Goal: Task Accomplishment & Management: Use online tool/utility

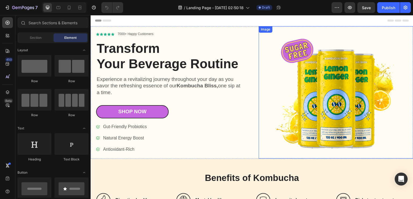
click at [350, 80] on img at bounding box center [336, 92] width 155 height 132
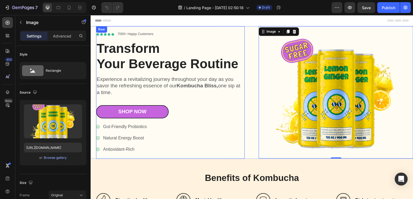
click at [100, 30] on div "Row" at bounding box center [101, 29] width 9 height 5
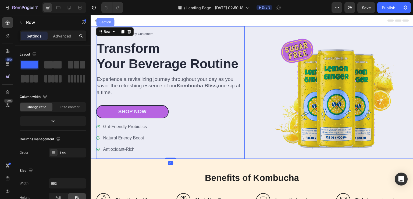
click at [101, 23] on div "Section" at bounding box center [106, 21] width 14 height 3
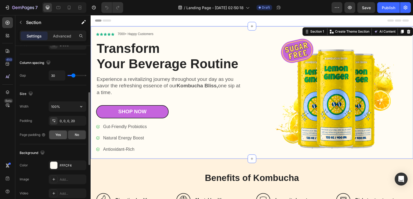
scroll to position [135, 0]
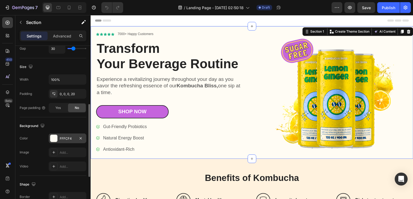
click at [57, 141] on div "FFFCF4" at bounding box center [68, 138] width 38 height 10
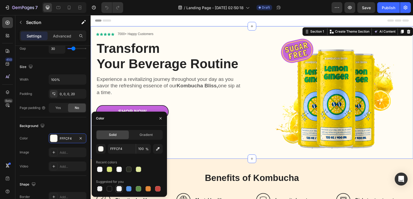
click at [118, 188] on div at bounding box center [119, 188] width 5 height 5
type input "FFFFFF"
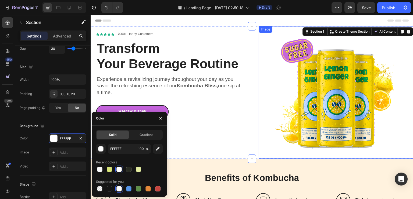
click at [354, 93] on img at bounding box center [336, 92] width 155 height 132
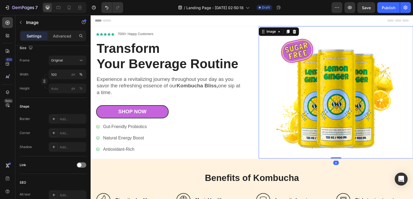
scroll to position [0, 0]
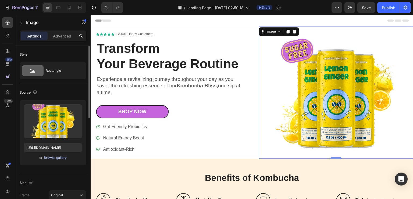
click at [54, 159] on div "Browse gallery" at bounding box center [55, 157] width 23 height 5
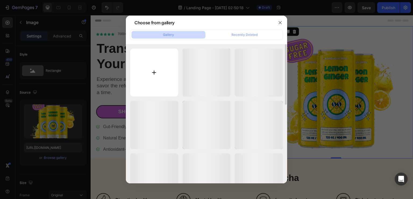
click at [141, 78] on input "file" at bounding box center [154, 72] width 48 height 48
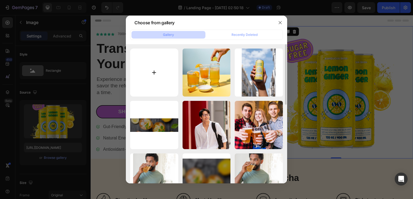
type input "C:\fakepath\Gemini_Generated_Image_oqir4joqir4joqir.webp"
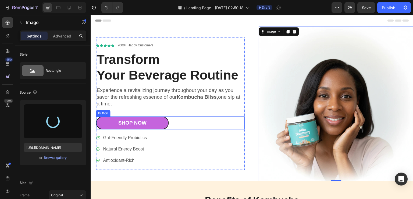
type input "[URL][DOMAIN_NAME]"
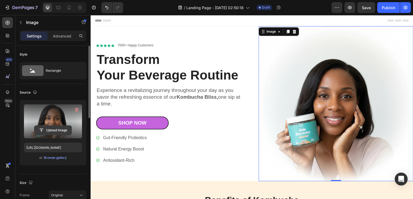
click at [61, 125] on input "file" at bounding box center [52, 129] width 37 height 9
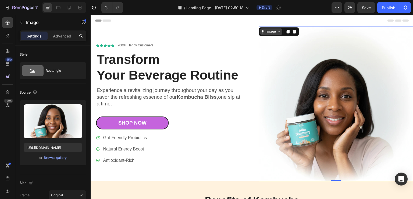
click at [270, 32] on div "Image" at bounding box center [272, 31] width 12 height 5
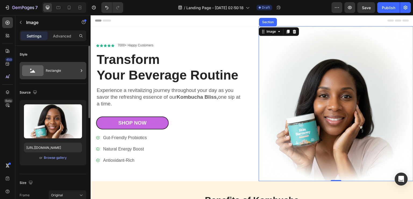
click at [51, 69] on div "Rectangle" at bounding box center [62, 70] width 33 height 12
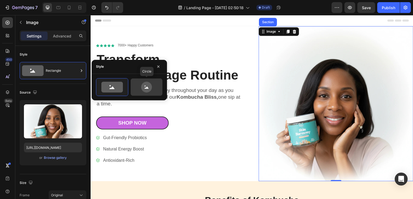
click at [141, 84] on icon at bounding box center [146, 87] width 25 height 11
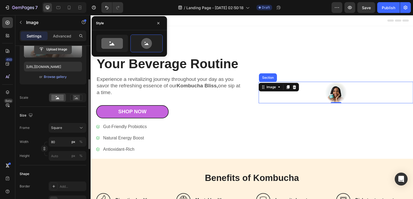
scroll to position [108, 0]
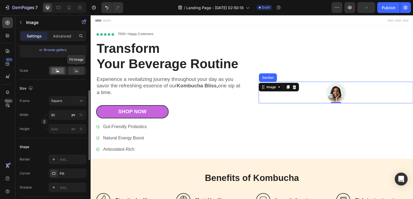
click at [72, 70] on icon at bounding box center [76, 71] width 12 height 6
click at [55, 71] on rect at bounding box center [57, 71] width 12 height 6
click at [78, 115] on button "%" at bounding box center [81, 114] width 6 height 6
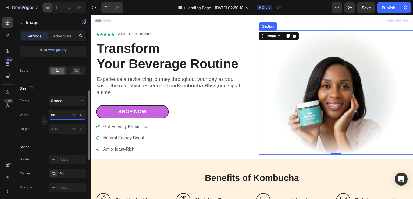
click at [64, 116] on input "80" at bounding box center [68, 115] width 38 height 10
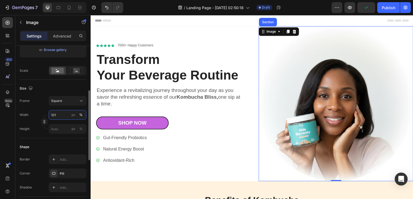
type input "100"
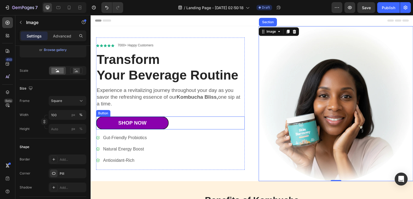
click at [155, 123] on link "Shop Now" at bounding box center [132, 122] width 73 height 13
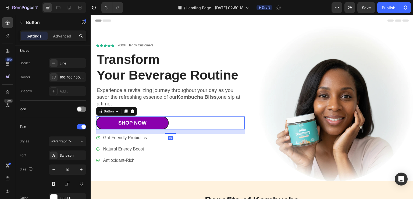
scroll to position [0, 0]
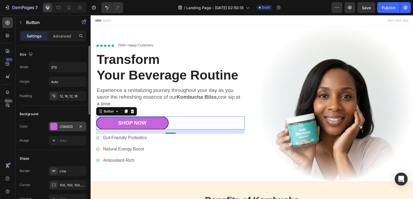
click at [60, 127] on div "C564DD" at bounding box center [68, 126] width 16 height 5
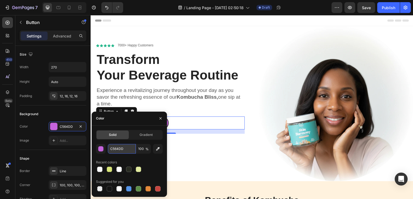
click at [118, 152] on input "C564DD" at bounding box center [122, 149] width 28 height 10
paste input "#39c1c3"
type input "#39c1c3"
click at [0, 134] on div "450 Beta" at bounding box center [7, 107] width 15 height 184
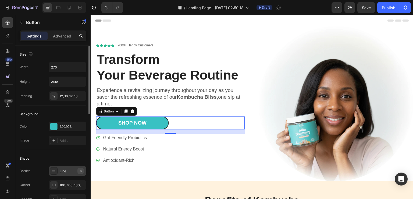
click at [82, 170] on icon "button" at bounding box center [81, 171] width 4 height 4
click at [0, 124] on div "450 Beta" at bounding box center [7, 107] width 15 height 184
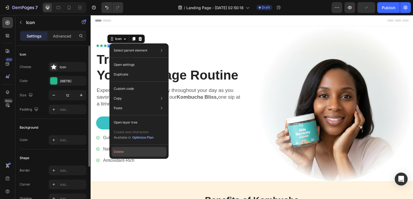
click at [120, 151] on button "Delete" at bounding box center [139, 152] width 55 height 10
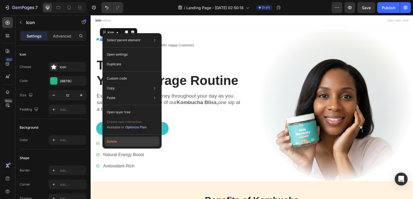
click at [112, 136] on button "Delete" at bounding box center [132, 141] width 55 height 10
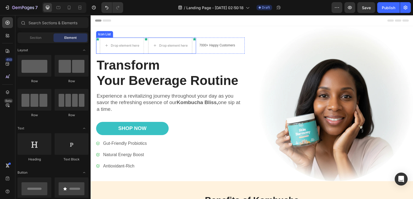
click at [102, 33] on div "Icon List" at bounding box center [104, 34] width 15 height 5
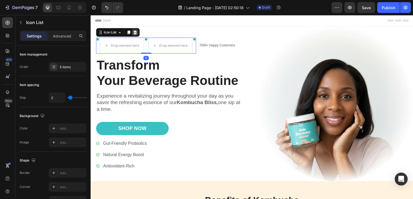
click at [135, 31] on icon at bounding box center [135, 32] width 3 height 4
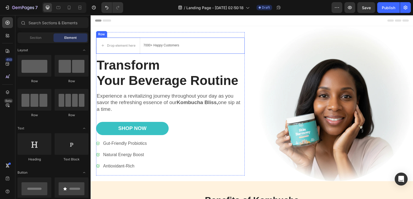
click at [101, 36] on div "Drop element here 7000+ Happy Customers Text Block Row Transform Your Beverage …" at bounding box center [170, 103] width 149 height 143
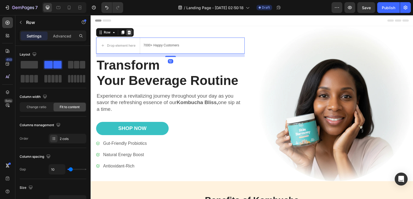
click at [131, 34] on div at bounding box center [129, 32] width 6 height 6
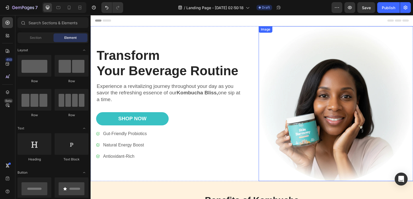
click at [296, 118] on img at bounding box center [336, 103] width 155 height 155
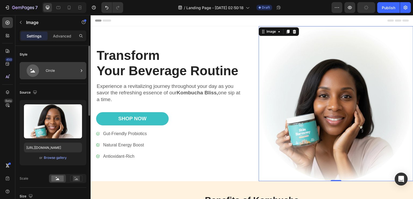
click at [38, 70] on icon at bounding box center [33, 70] width 12 height 12
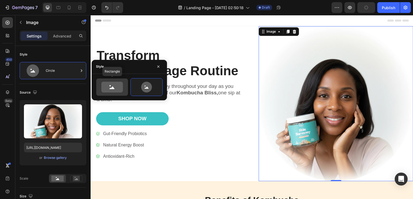
click at [113, 86] on icon at bounding box center [112, 87] width 22 height 11
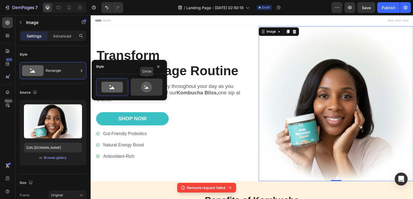
click at [153, 86] on icon at bounding box center [146, 87] width 25 height 11
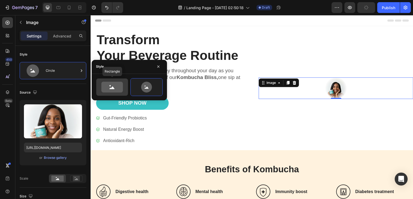
click at [118, 88] on icon at bounding box center [112, 87] width 22 height 11
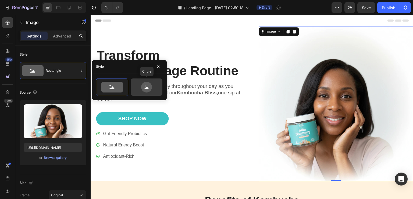
click at [137, 85] on icon at bounding box center [146, 87] width 25 height 11
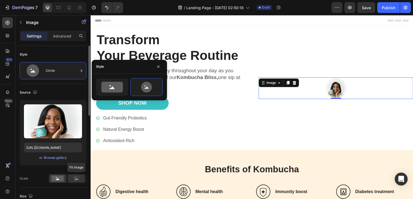
scroll to position [81, 0]
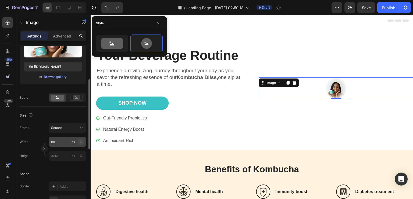
click at [82, 138] on button "%" at bounding box center [81, 141] width 6 height 6
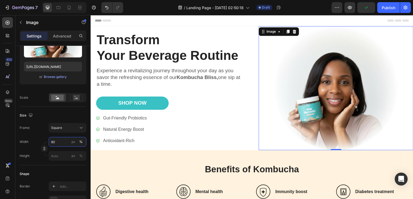
scroll to position [0, 0]
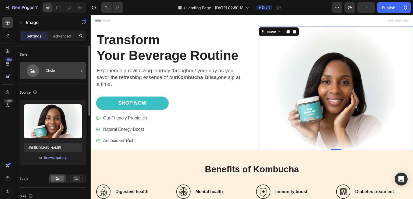
click at [51, 72] on div "Circle" at bounding box center [62, 70] width 33 height 12
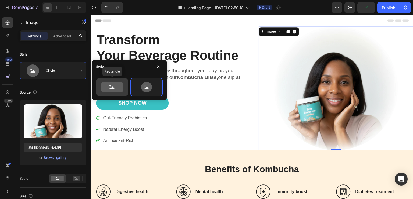
click at [114, 83] on icon at bounding box center [112, 87] width 22 height 11
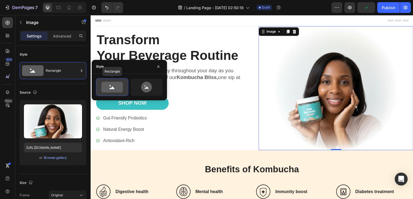
type input "100"
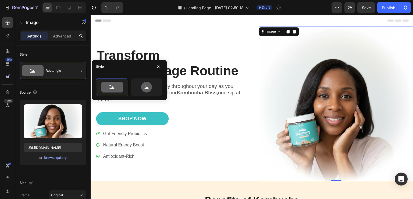
click at [0, 136] on div "450 Beta" at bounding box center [7, 107] width 15 height 184
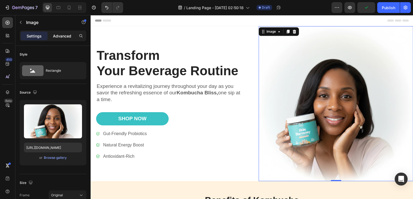
click at [57, 32] on div "Advanced" at bounding box center [62, 35] width 27 height 9
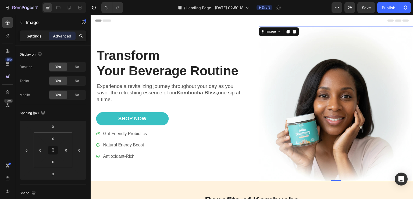
click at [27, 35] on p "Settings" at bounding box center [34, 36] width 15 height 6
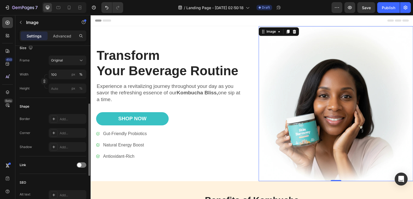
scroll to position [108, 0]
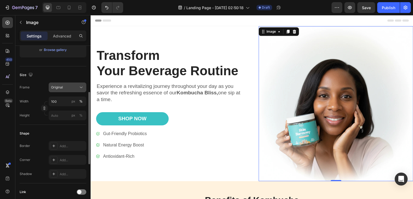
click at [72, 85] on div "Original" at bounding box center [64, 87] width 26 height 5
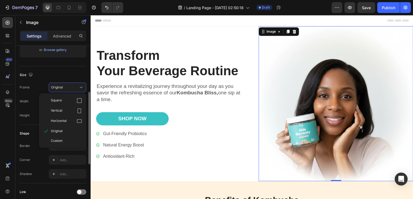
click at [71, 63] on div "Source Upload Image [URL][DOMAIN_NAME] or Browse gallery" at bounding box center [53, 21] width 67 height 90
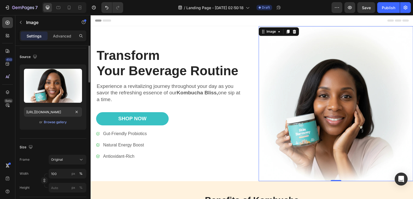
scroll to position [0, 0]
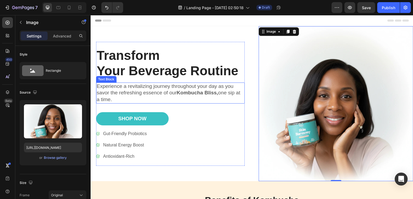
click at [136, 97] on p "Experience a revitalizing journey throughout your day as you savor the refreshi…" at bounding box center [171, 93] width 148 height 20
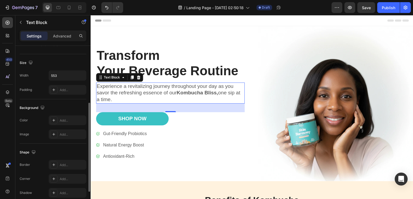
scroll to position [150, 0]
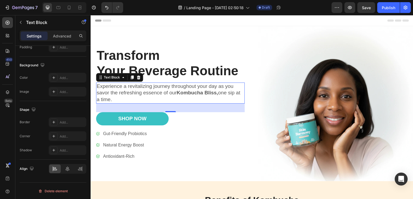
click at [126, 89] on p "Experience a revitalizing journey throughout your day as you savor the refreshi…" at bounding box center [171, 93] width 148 height 20
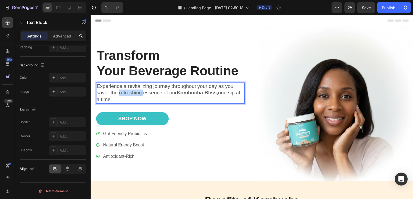
click at [126, 89] on p "Experience a revitalizing journey throughout your day as you savor the refreshi…" at bounding box center [171, 93] width 148 height 20
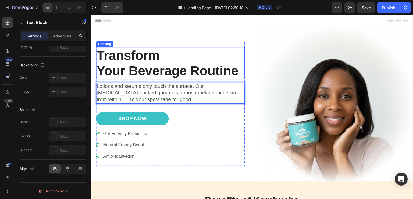
click at [113, 67] on h1 "Transform Your Beverage Routine" at bounding box center [170, 63] width 149 height 32
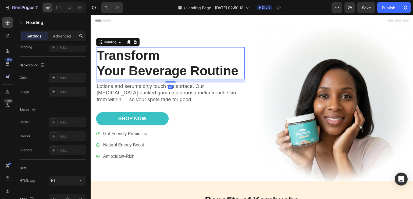
scroll to position [0, 0]
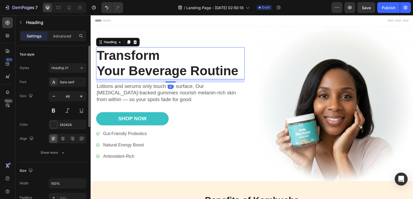
click at [115, 64] on h1 "Transform Your Beverage Routine" at bounding box center [170, 63] width 149 height 32
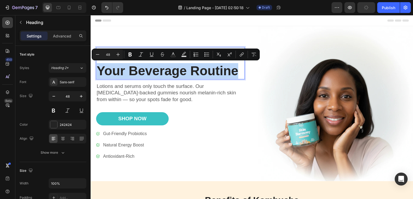
click at [115, 64] on p "Transform Your Beverage Routine" at bounding box center [171, 63] width 148 height 31
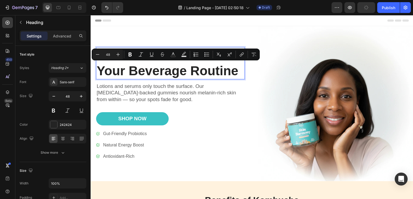
click at [115, 64] on p "Transform Your Beverage Routine" at bounding box center [171, 63] width 148 height 31
click at [112, 56] on input "48" at bounding box center [108, 54] width 11 height 6
click at [0, 90] on div "450 Beta" at bounding box center [7, 107] width 15 height 184
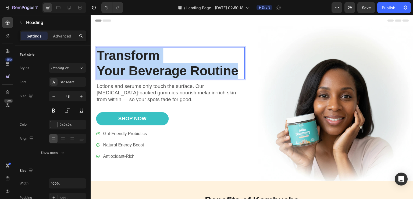
drag, startPoint x: 123, startPoint y: 52, endPoint x: 199, endPoint y: 68, distance: 78.4
click at [199, 68] on p "Transform Your Beverage Routine" at bounding box center [171, 63] width 148 height 31
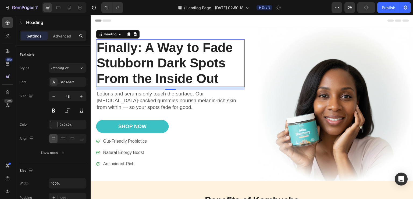
click at [141, 58] on p "Finally: A Way to Fade Stubborn Dark Spots From the Inside Out" at bounding box center [171, 63] width 148 height 47
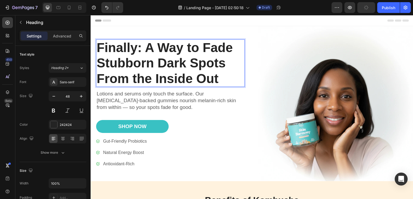
click at [141, 58] on p "Finally: A Way to Fade Stubborn Dark Spots From the Inside Out" at bounding box center [171, 63] width 148 height 47
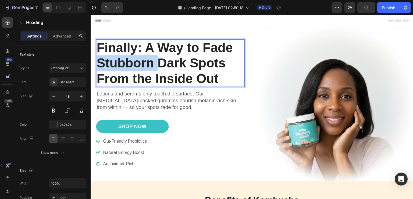
click at [141, 58] on p "Finally: A Way to Fade Stubborn Dark Spots From the Inside Out" at bounding box center [171, 63] width 148 height 47
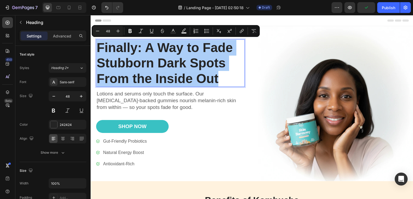
click at [0, 143] on div "450 Beta" at bounding box center [7, 107] width 15 height 184
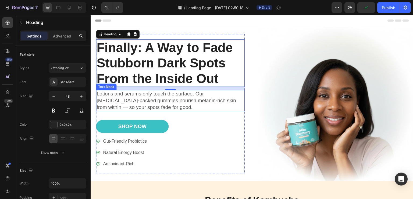
click at [131, 102] on p "Lotions and serums only touch the surface. Our [MEDICAL_DATA]-backed gummies no…" at bounding box center [171, 100] width 148 height 20
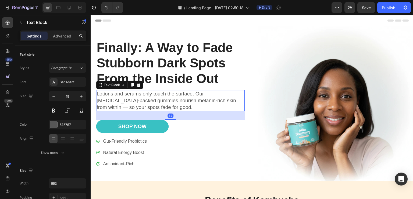
click at [0, 100] on div "450 Beta" at bounding box center [7, 107] width 15 height 184
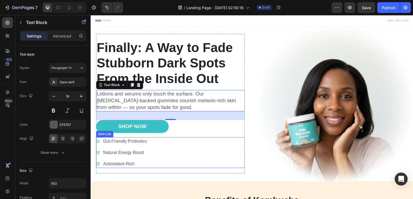
click at [107, 134] on div "Item List" at bounding box center [104, 133] width 15 height 5
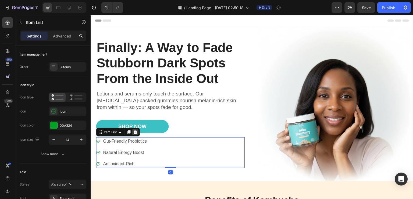
click at [136, 132] on icon at bounding box center [135, 132] width 4 height 4
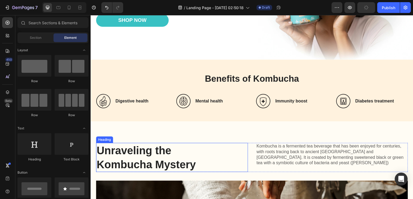
scroll to position [135, 0]
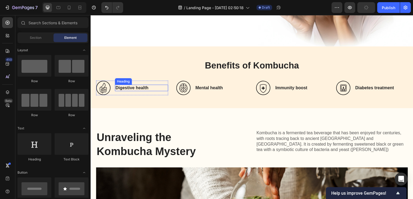
click at [128, 85] on h3 "Digestive health" at bounding box center [141, 88] width 53 height 7
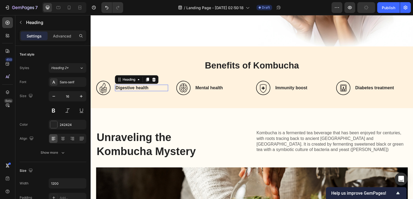
click at [128, 85] on p "Digestive health" at bounding box center [141, 88] width 52 height 6
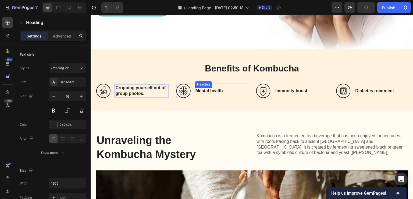
click at [206, 89] on h3 "Mental health" at bounding box center [221, 90] width 53 height 7
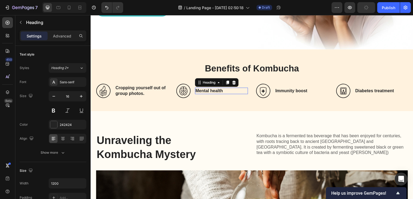
click at [206, 89] on p "Mental health" at bounding box center [222, 91] width 52 height 6
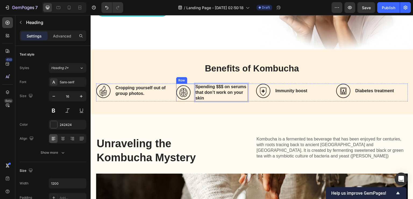
scroll to position [128, 0]
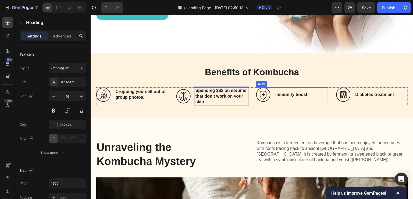
click at [285, 91] on h3 "Immunity boost" at bounding box center [301, 94] width 53 height 7
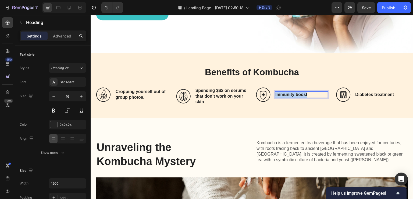
click at [285, 92] on p "Immunity boost" at bounding box center [302, 95] width 52 height 6
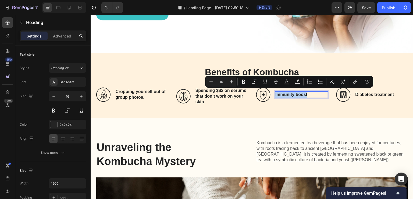
scroll to position [124, 0]
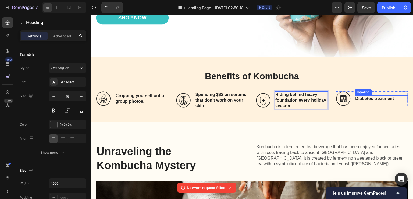
click at [360, 96] on h3 "Diabetes treatment" at bounding box center [381, 98] width 53 height 7
click at [361, 96] on h3 "Diabetes treatment" at bounding box center [381, 98] width 53 height 7
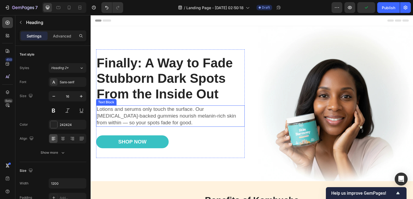
scroll to position [162, 0]
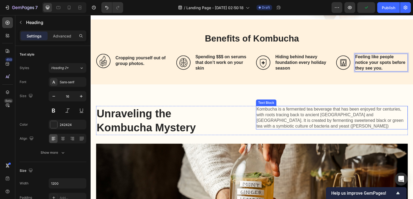
click at [275, 109] on p "Kombucha is a fermented tea beverage that has been enjoyed for centuries, with …" at bounding box center [332, 117] width 151 height 22
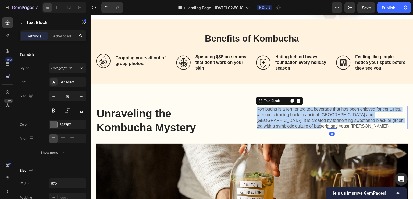
click at [275, 109] on p "Kombucha is a fermented tea beverage that has been enjoyed for centuries, with …" at bounding box center [332, 117] width 151 height 22
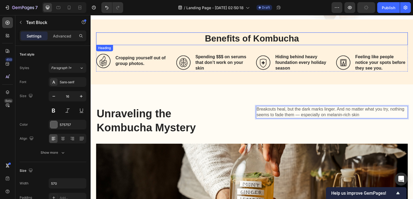
click at [225, 35] on h2 "Benefits of Kombucha" at bounding box center [252, 38] width 312 height 13
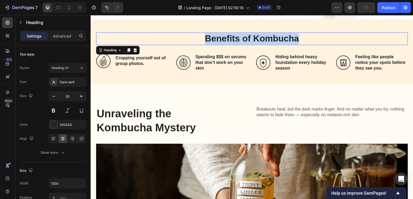
click at [225, 35] on p "Benefits of Kombucha" at bounding box center [252, 39] width 311 height 12
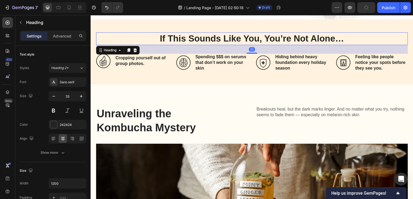
click at [0, 69] on div "450 Beta" at bounding box center [7, 107] width 15 height 184
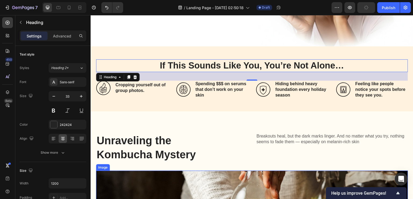
scroll to position [108, 0]
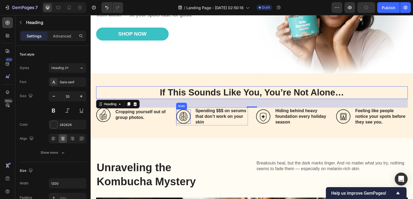
click at [188, 114] on icon at bounding box center [183, 116] width 15 height 15
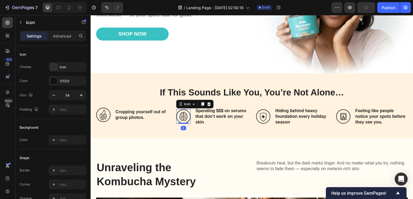
click at [0, 125] on div "450 Beta" at bounding box center [7, 107] width 15 height 184
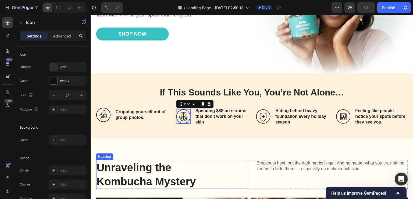
scroll to position [135, 0]
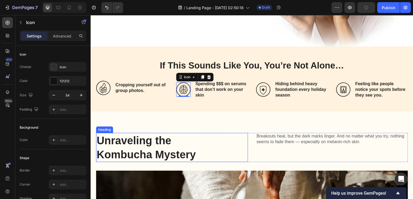
click at [180, 146] on h2 "Unraveling the Kombucha Mystery" at bounding box center [161, 147] width 130 height 29
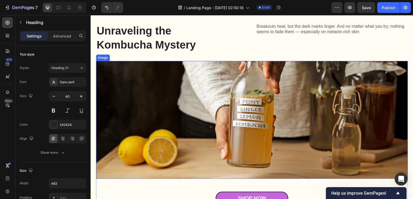
scroll to position [215, 0]
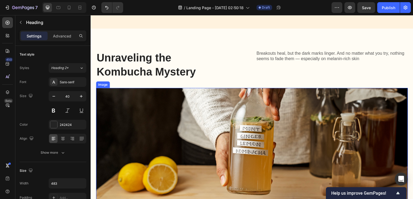
click at [223, 113] on img at bounding box center [252, 147] width 312 height 118
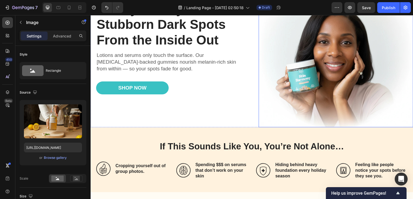
scroll to position [0, 0]
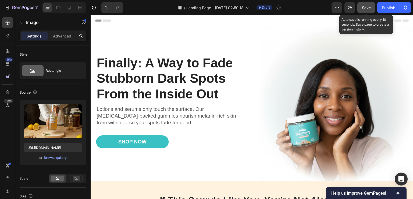
click at [362, 5] on button "Save" at bounding box center [367, 7] width 18 height 11
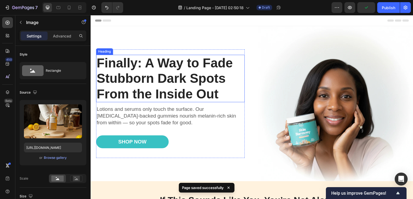
scroll to position [27, 0]
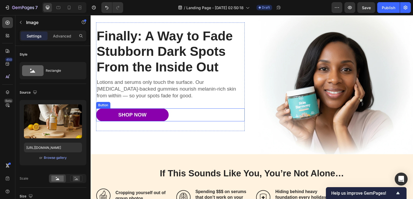
click at [147, 113] on link "Shop Now" at bounding box center [132, 114] width 73 height 13
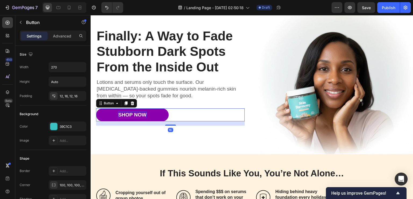
click at [131, 113] on div "Shop Now" at bounding box center [132, 114] width 28 height 7
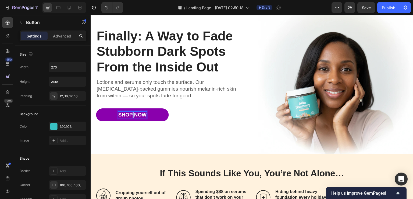
click at [131, 113] on p "Shop Now" at bounding box center [132, 114] width 28 height 7
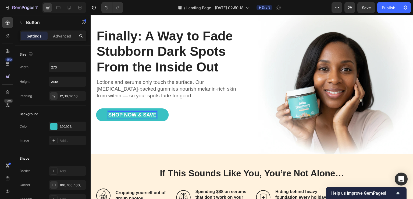
click at [0, 112] on div "450 Beta" at bounding box center [7, 107] width 15 height 184
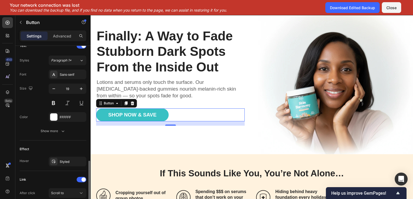
scroll to position [215, 0]
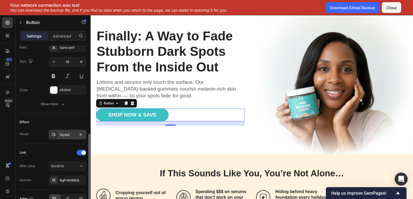
click at [65, 133] on div "Styled" at bounding box center [68, 134] width 16 height 5
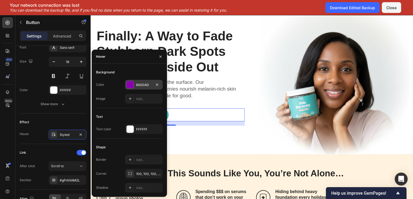
click at [145, 85] on div "8A00AD" at bounding box center [144, 84] width 16 height 5
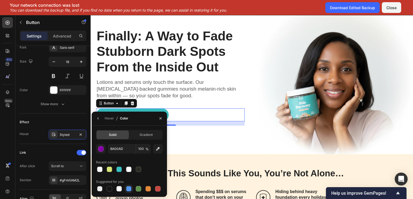
click at [127, 187] on div at bounding box center [128, 188] width 5 height 5
click at [109, 189] on div at bounding box center [109, 188] width 5 height 5
type input "151515"
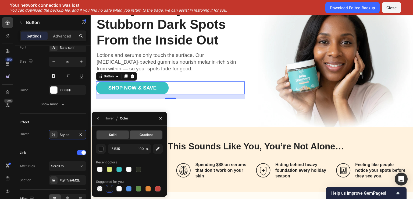
click at [135, 134] on div "Gradient" at bounding box center [146, 134] width 32 height 9
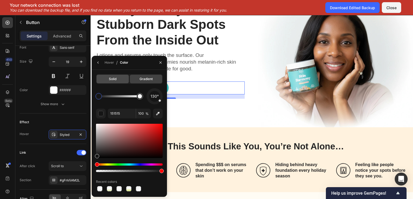
click at [118, 76] on div "Solid" at bounding box center [113, 79] width 32 height 9
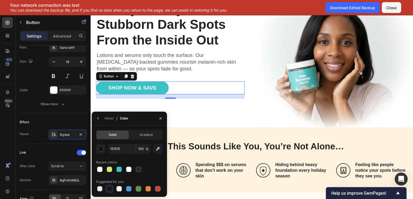
click at [5, 146] on div "450 Beta" at bounding box center [7, 88] width 11 height 143
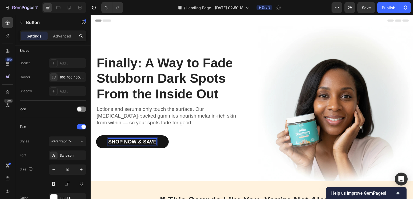
scroll to position [0, 0]
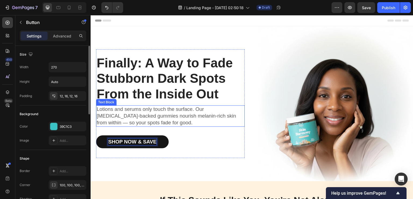
click at [114, 108] on p "Lotions and serums only touch the surface. Our [MEDICAL_DATA]-backed gummies no…" at bounding box center [171, 116] width 148 height 20
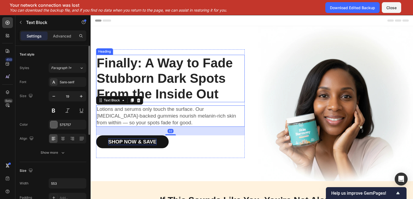
click at [135, 87] on h1 "Finally: A Way to Fade Stubborn Dark Spots From the Inside Out" at bounding box center [170, 79] width 149 height 48
